Goal: Check status: Check status

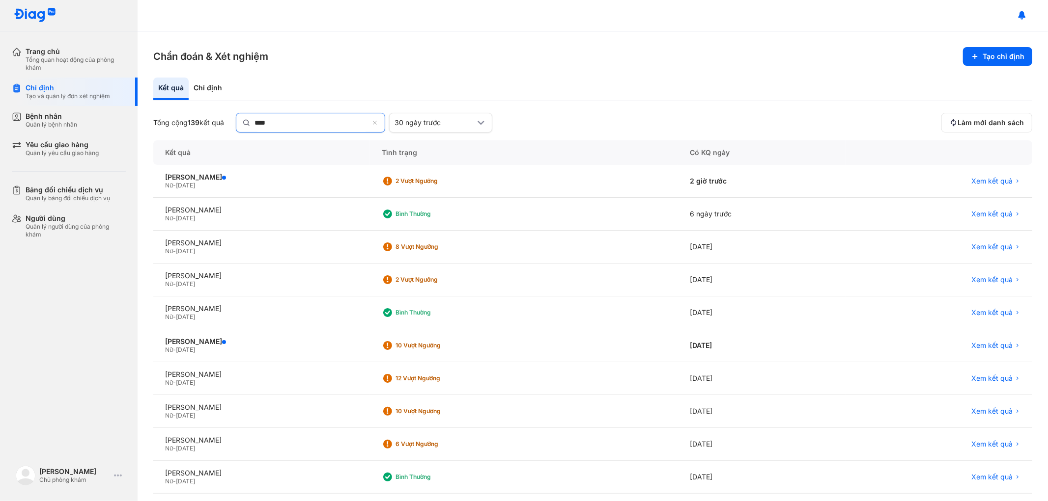
click at [377, 123] on icon at bounding box center [375, 124] width 6 height 8
click at [368, 123] on input "****" at bounding box center [311, 122] width 114 height 18
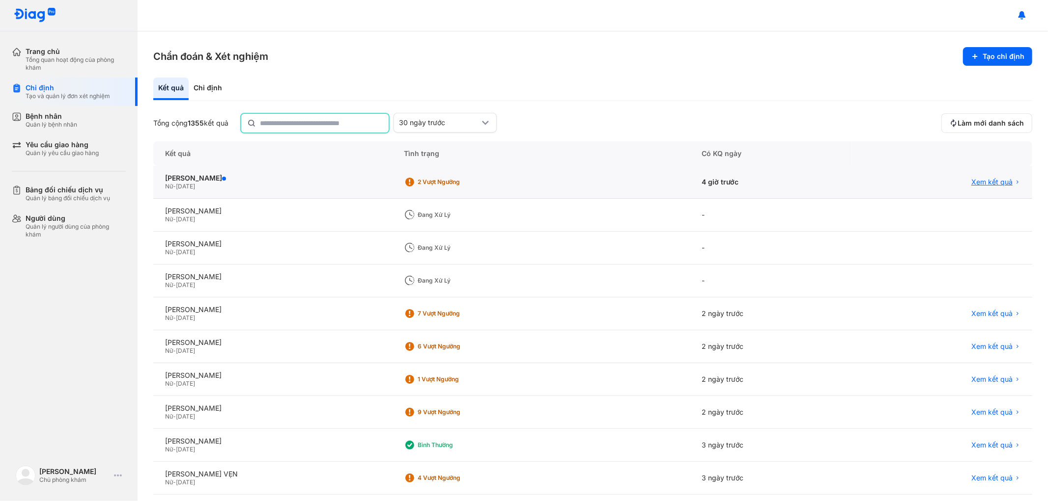
click at [973, 180] on span "Xem kết quả" at bounding box center [991, 182] width 41 height 9
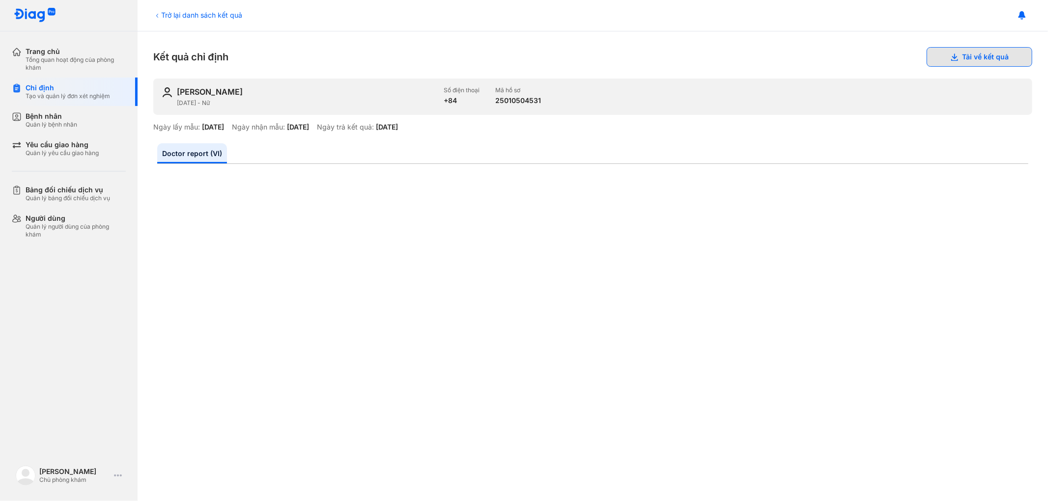
click at [967, 56] on button "Tải về kết quả" at bounding box center [979, 57] width 106 height 20
